Goal: Register for event/course

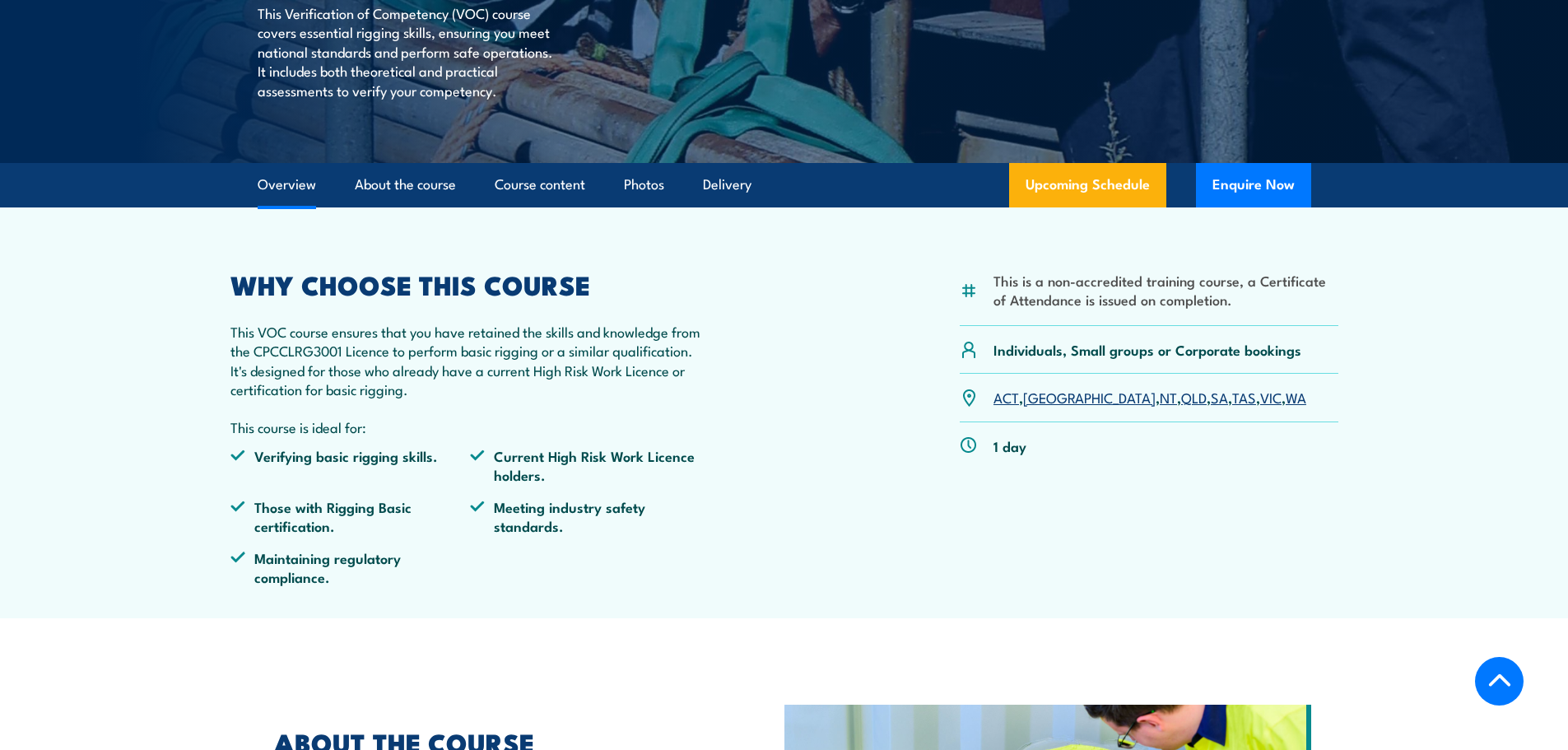
scroll to position [330, 0]
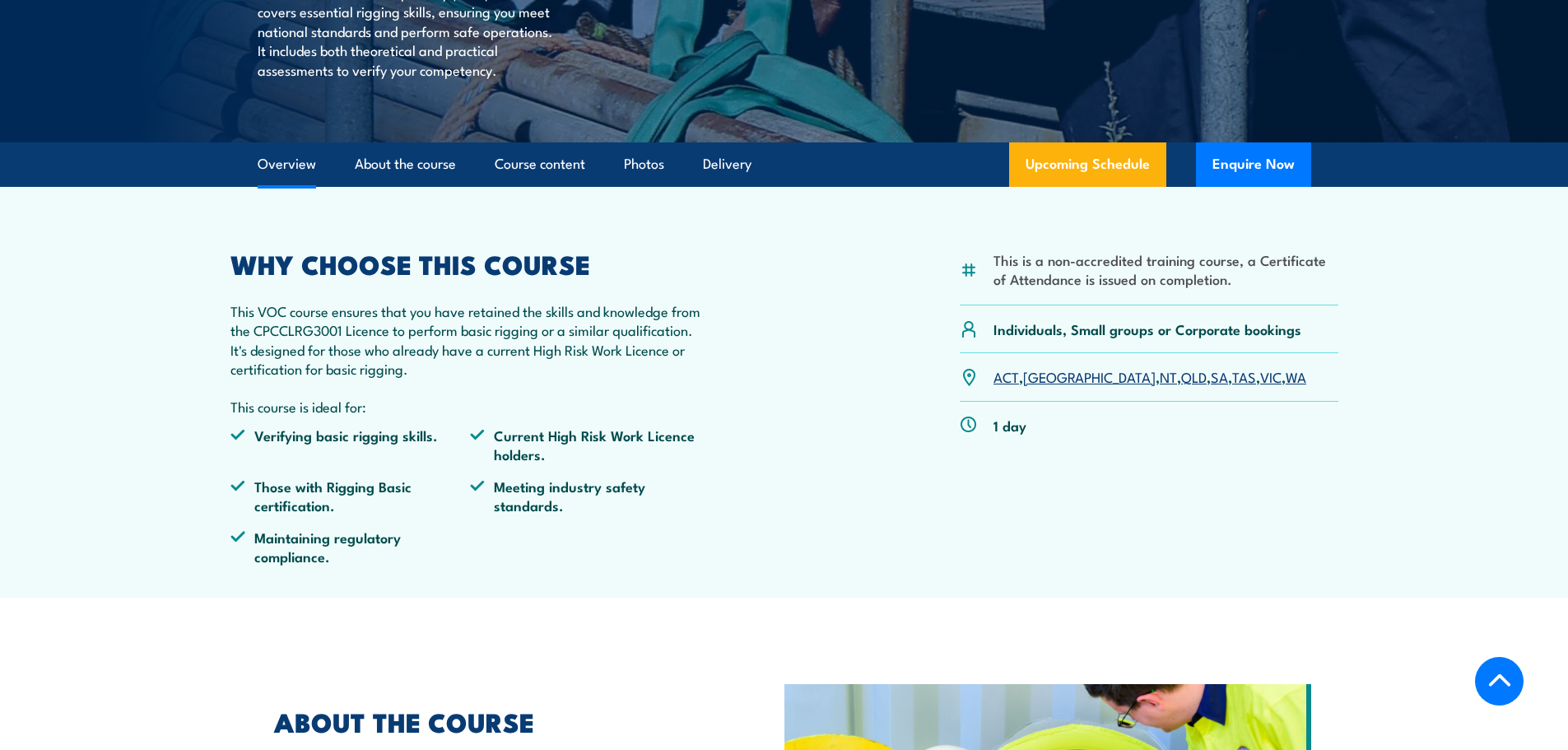
click at [1286, 378] on link "WA" at bounding box center [1296, 376] width 21 height 20
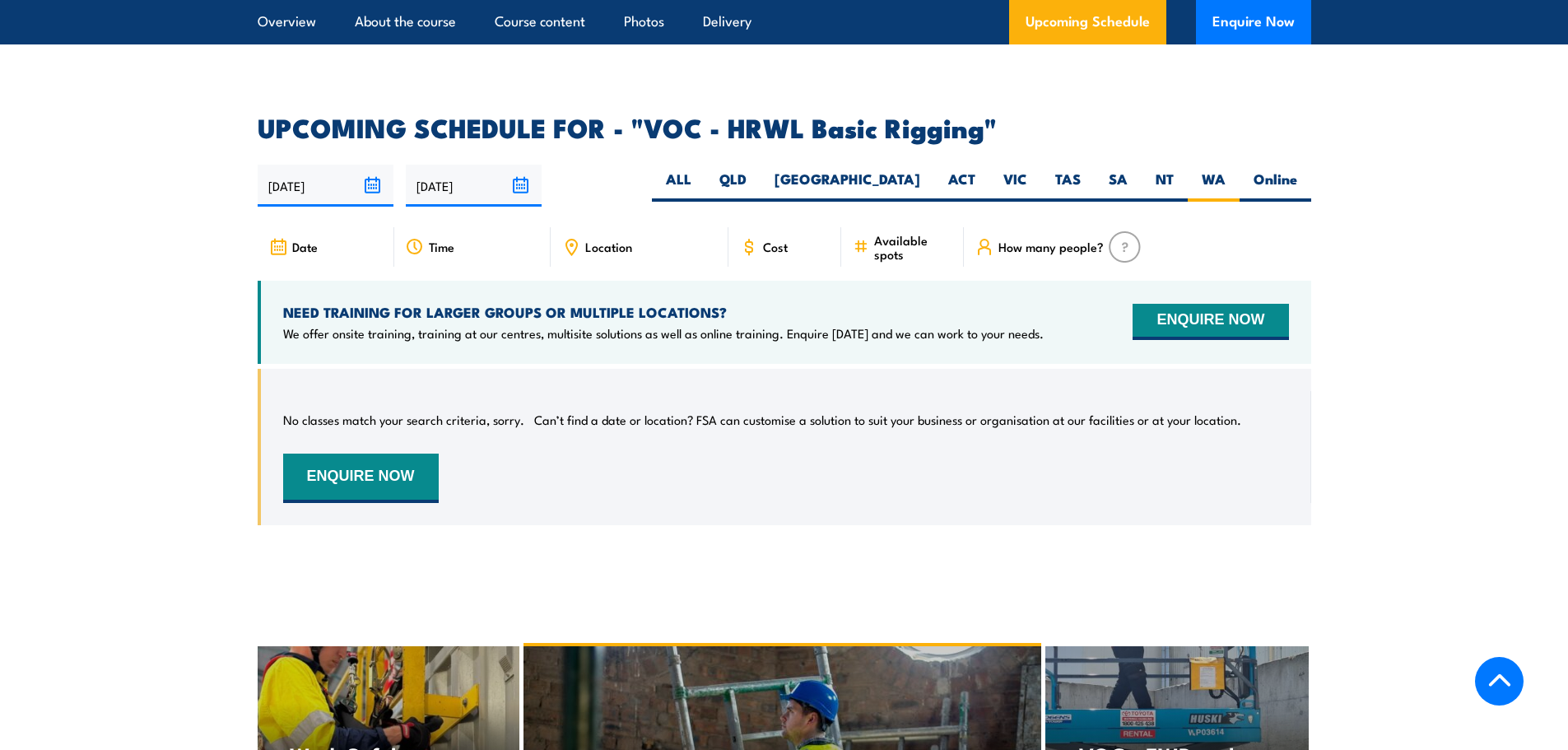
scroll to position [2223, 0]
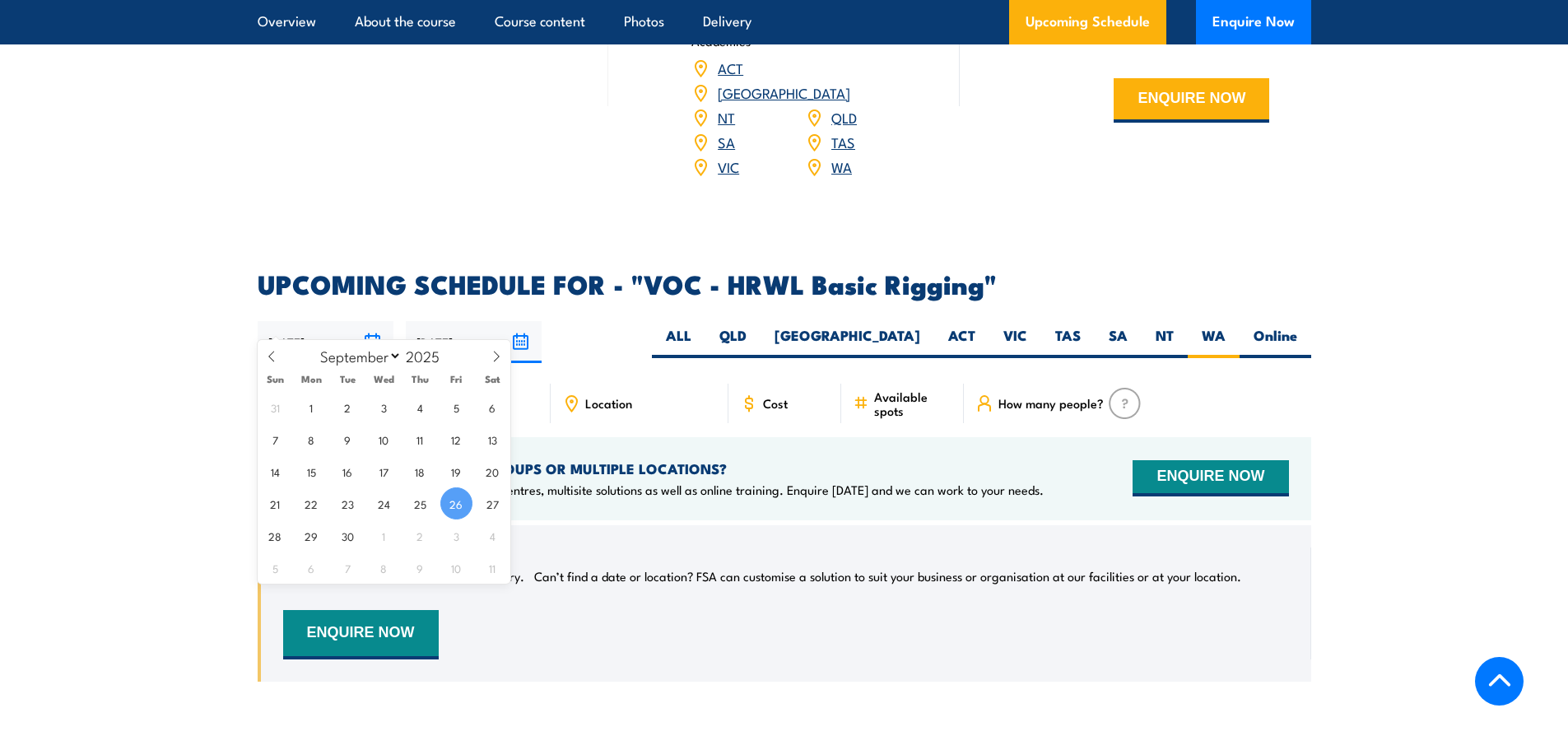
click at [373, 321] on input "[DATE]" at bounding box center [325, 342] width 136 height 42
click at [490, 352] on span at bounding box center [496, 362] width 28 height 45
select select "9"
click at [420, 475] on span "16" at bounding box center [420, 472] width 33 height 33
type input "16/10/2025"
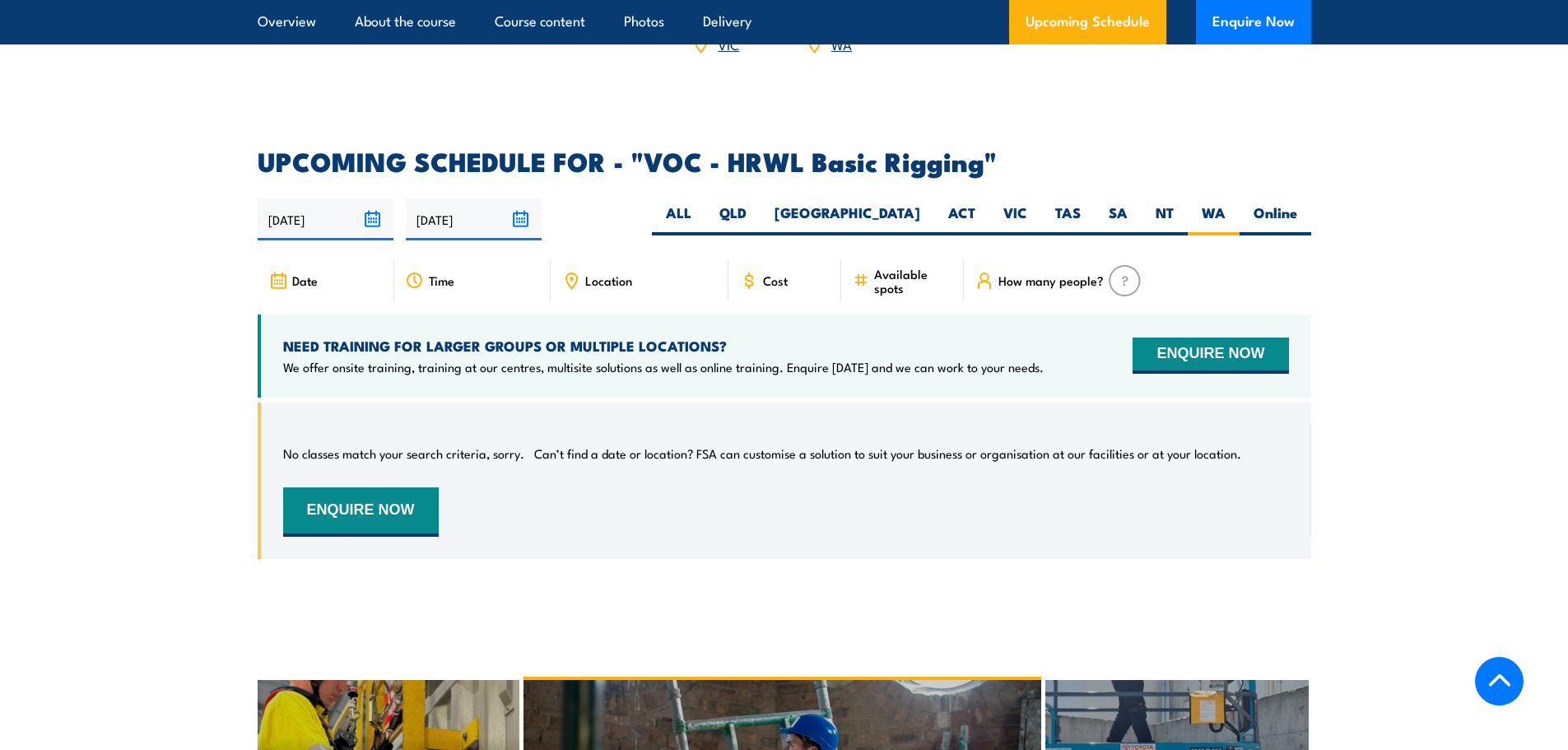
scroll to position [2306, 0]
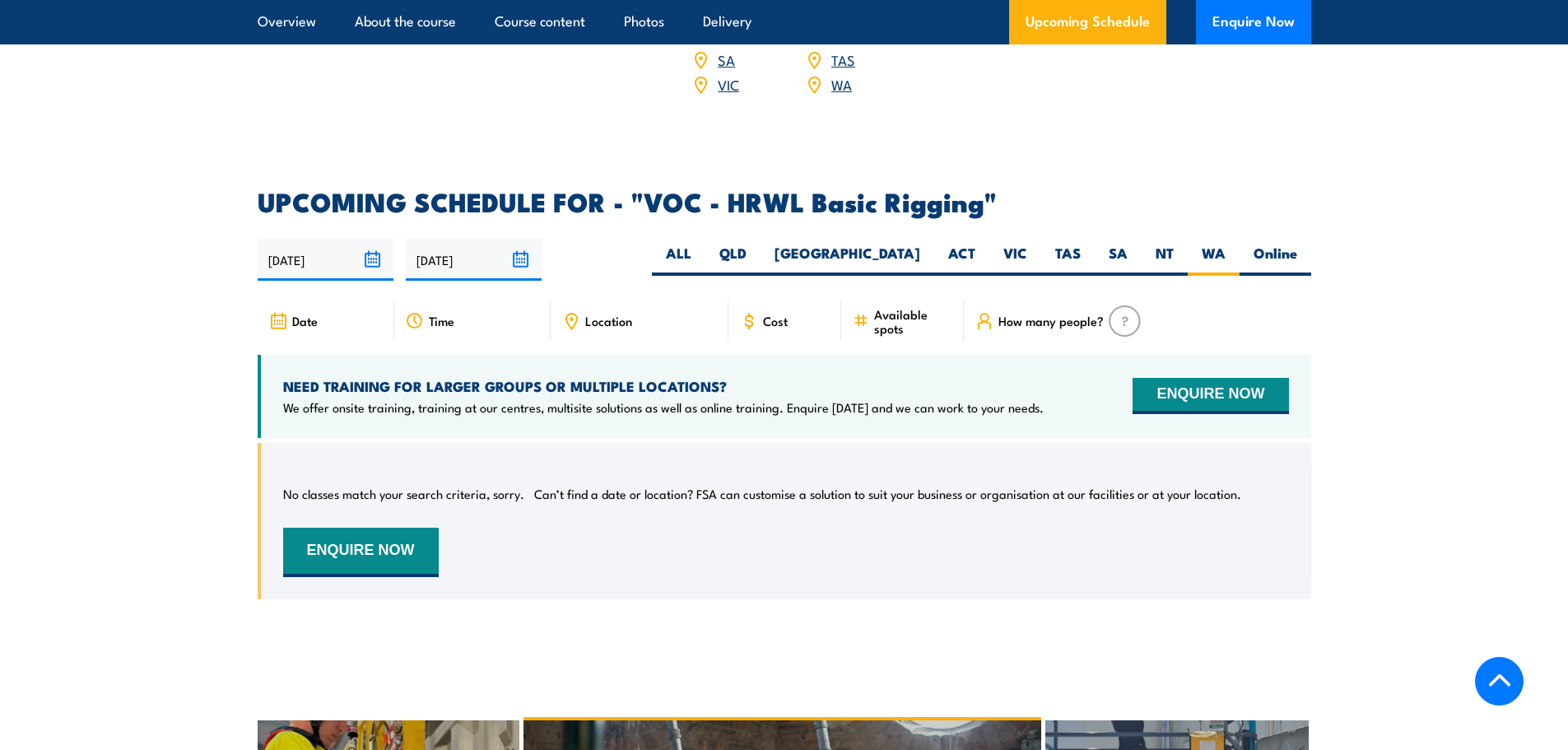
click at [1118, 306] on img at bounding box center [1126, 321] width 33 height 32
click at [897, 307] on span "Available spots" at bounding box center [912, 321] width 78 height 28
click at [786, 313] on span "Cost" at bounding box center [775, 320] width 25 height 14
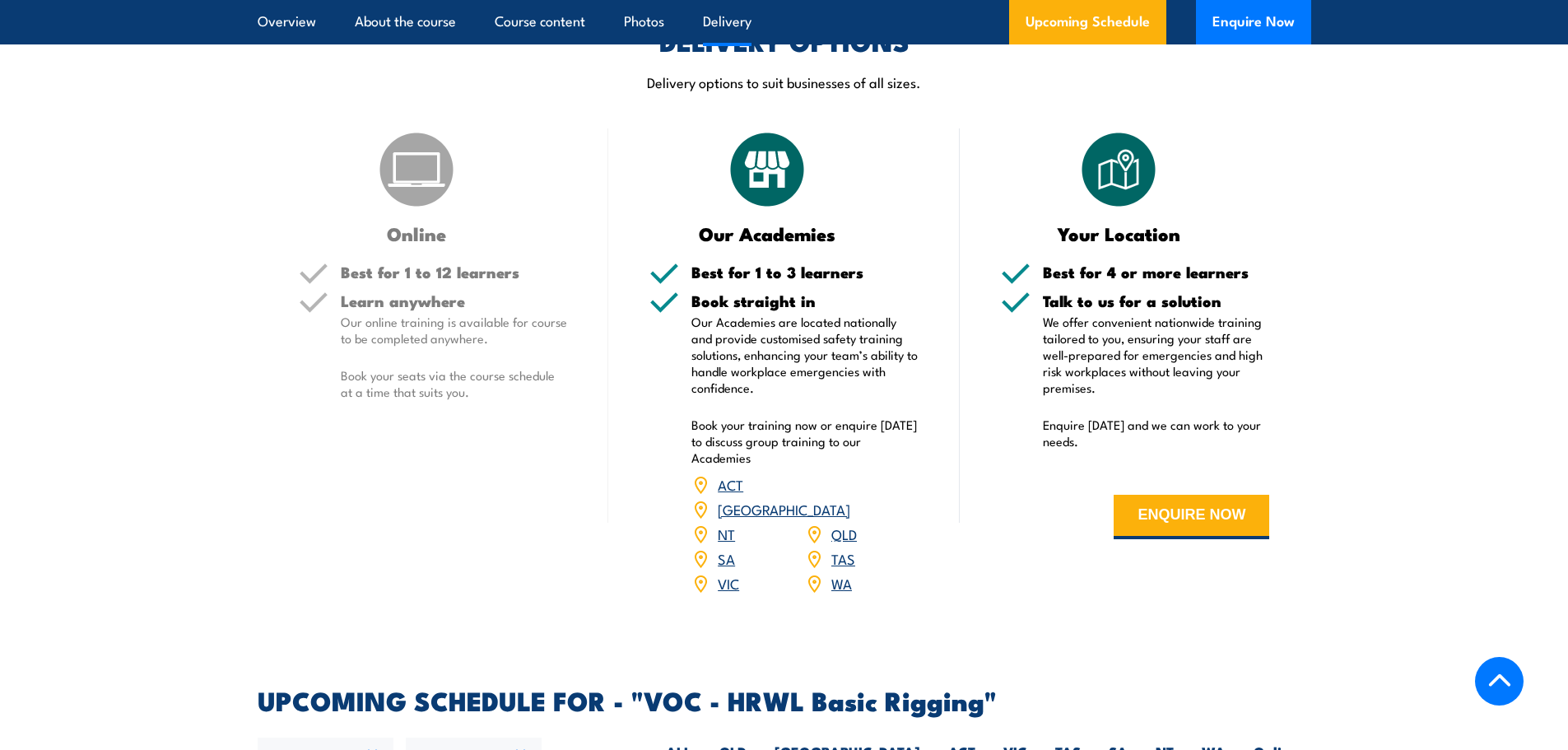
scroll to position [1812, 0]
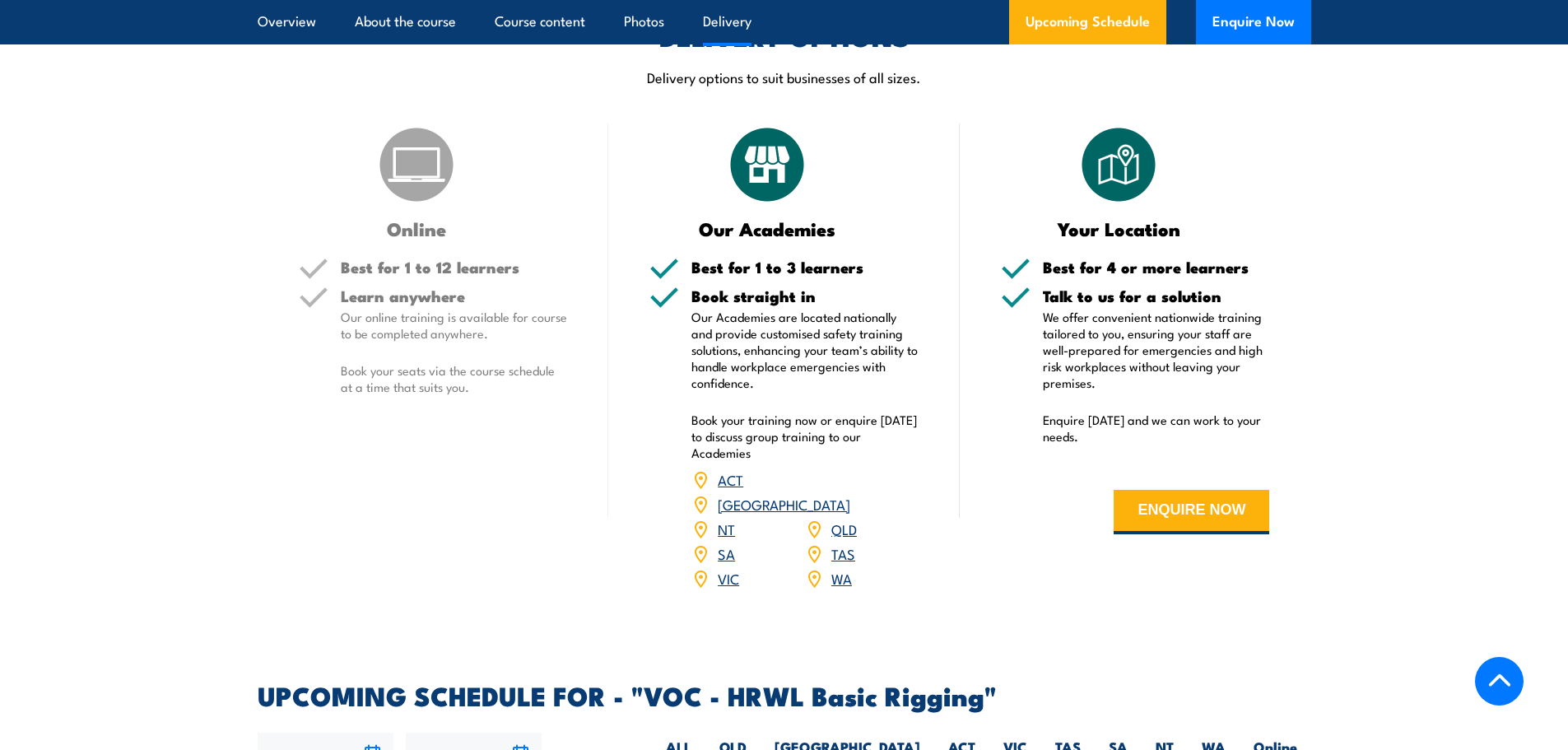
click at [836, 568] on link "WA" at bounding box center [841, 578] width 21 height 20
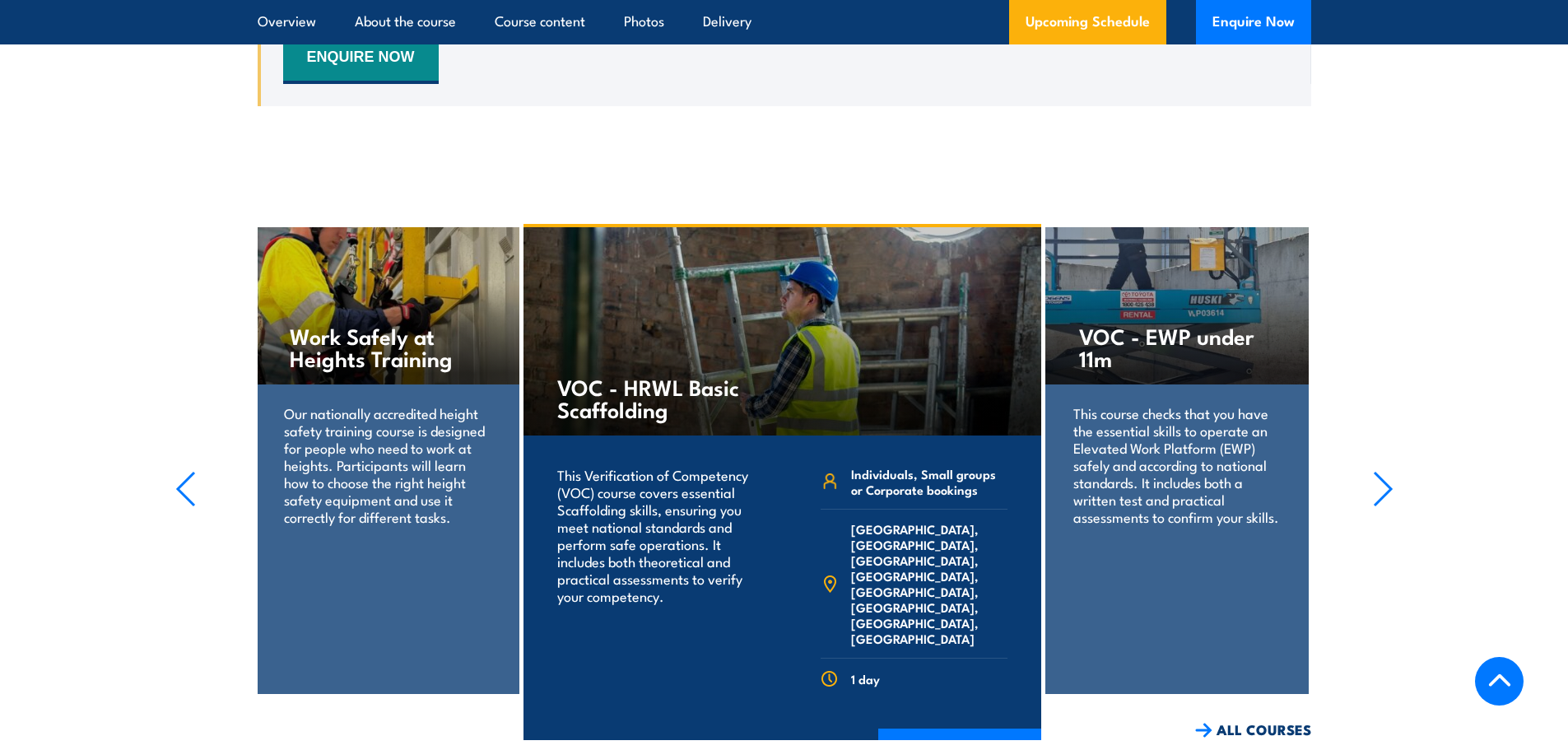
scroll to position [2800, 0]
